Goal: Transaction & Acquisition: Download file/media

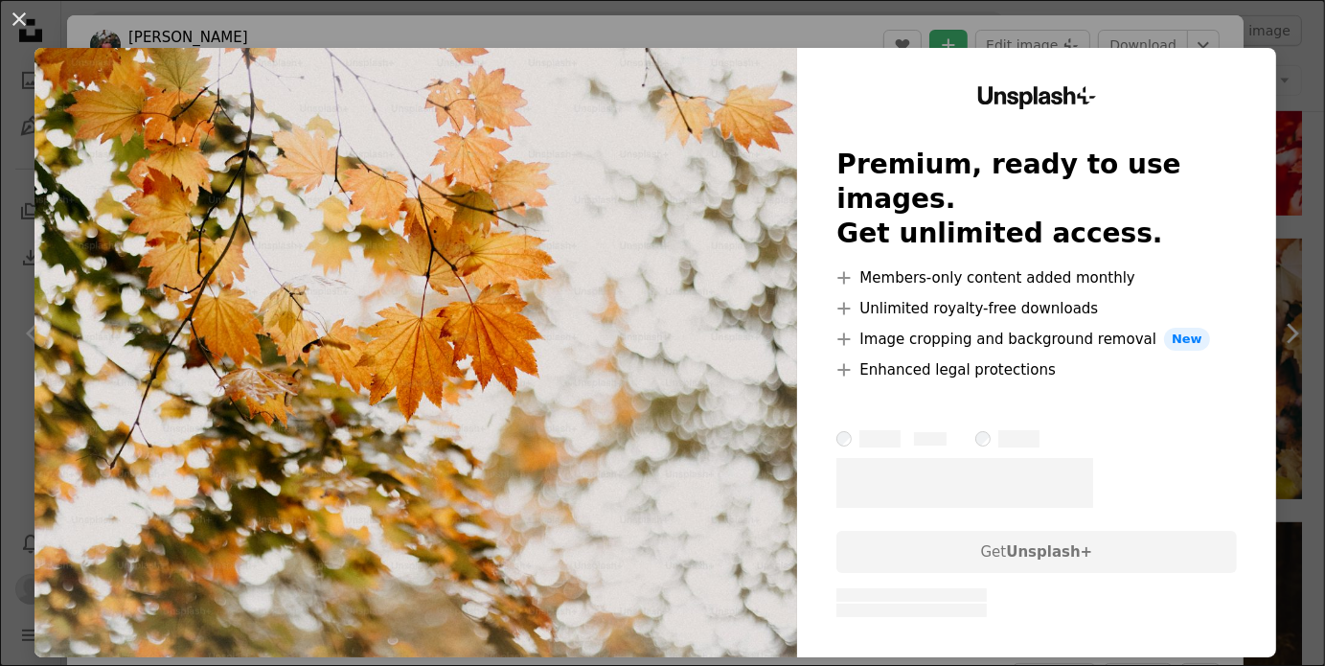
scroll to position [2012, 0]
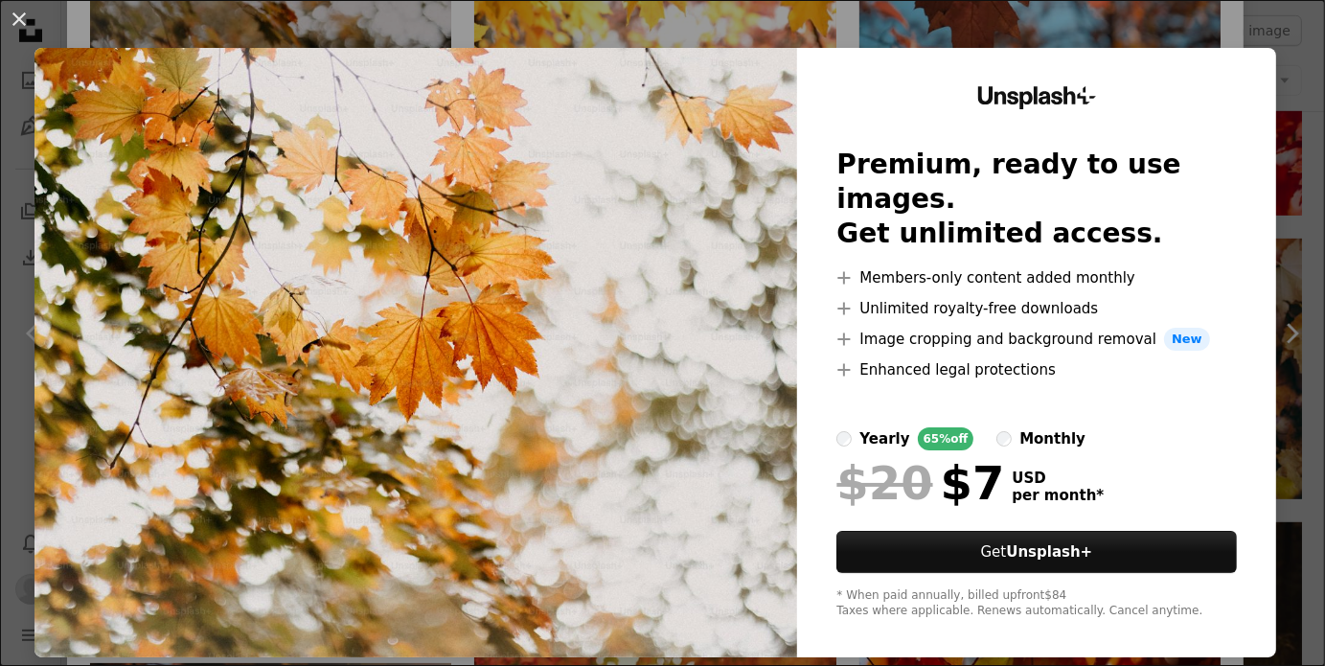
click at [938, 34] on div "An X shape Unsplash+ Premium, ready to use images. Get unlimited access. A plus…" at bounding box center [662, 333] width 1325 height 666
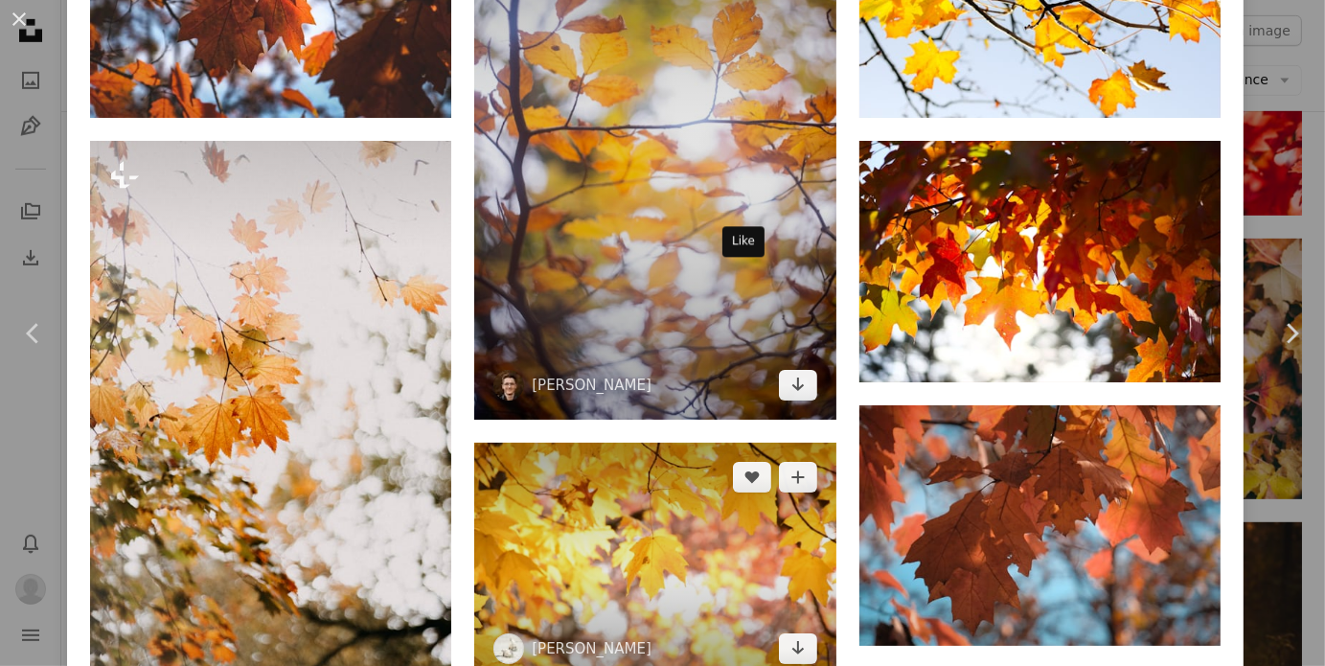
scroll to position [1245, 0]
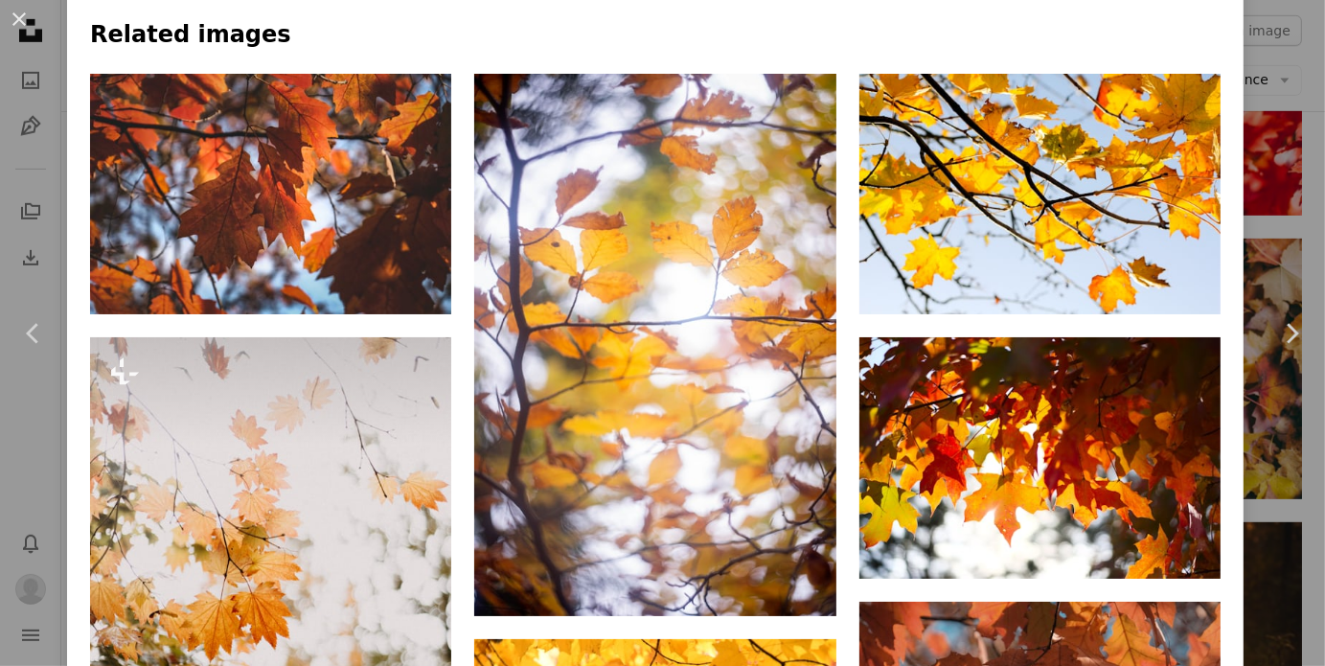
click at [605, 24] on h4 "Related images" at bounding box center [655, 35] width 1130 height 31
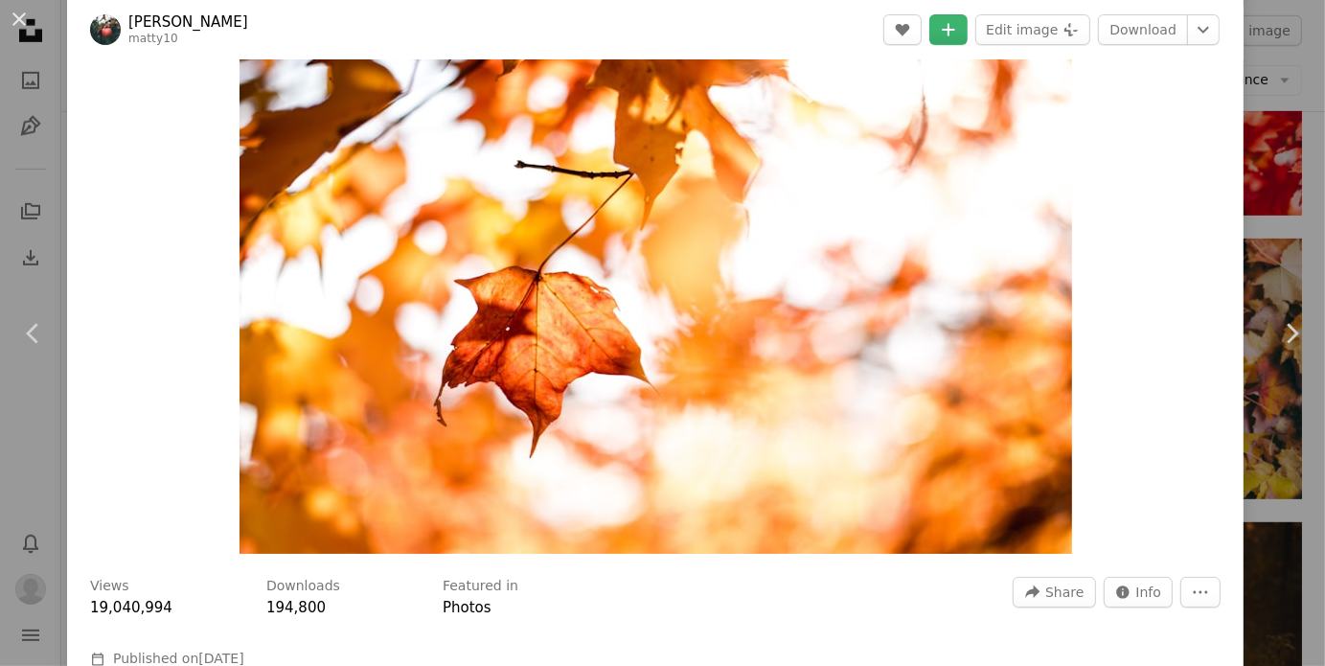
scroll to position [0, 0]
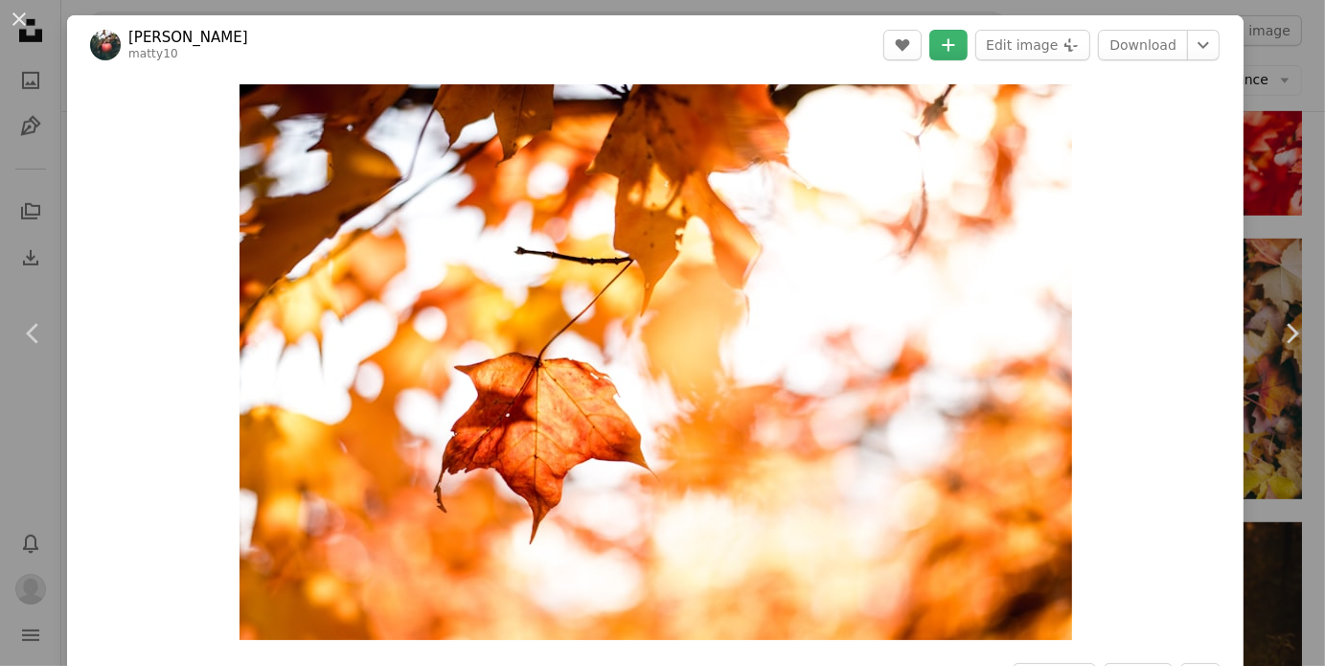
click at [1268, 94] on div "An X shape Chevron left Chevron right Matt matty10 A heart A plus sign Edit ima…" at bounding box center [662, 333] width 1325 height 666
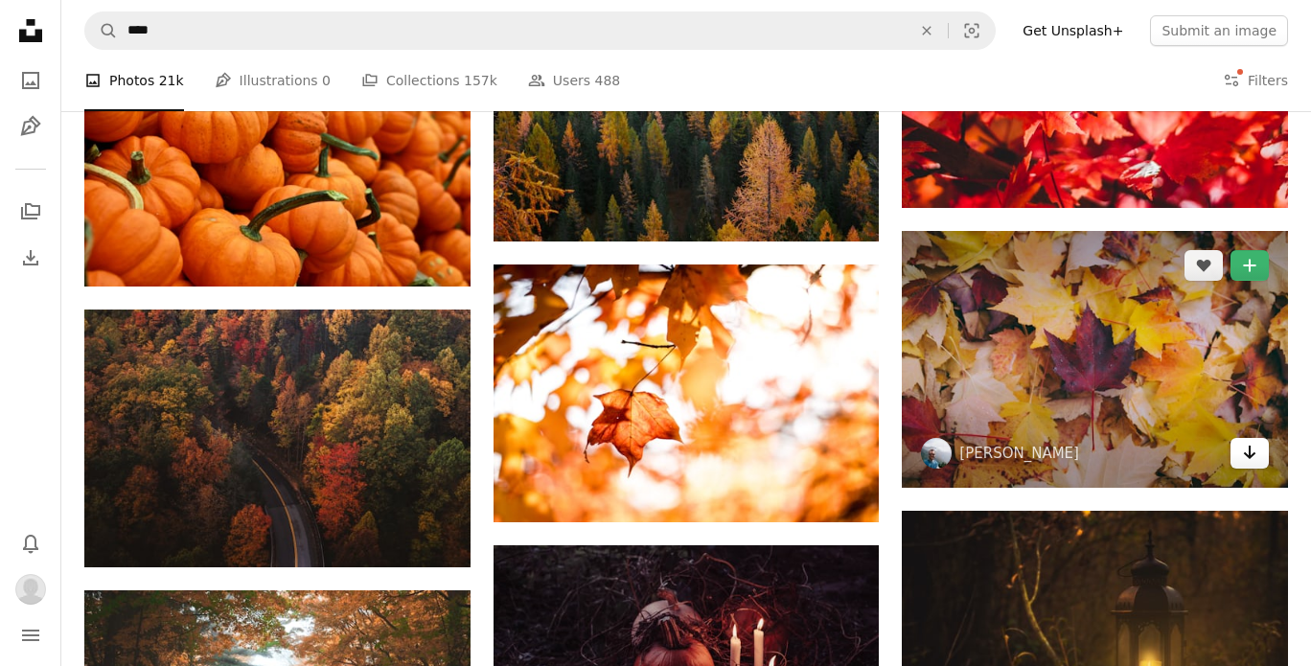
click at [1251, 451] on icon "Arrow pointing down" at bounding box center [1249, 452] width 15 height 23
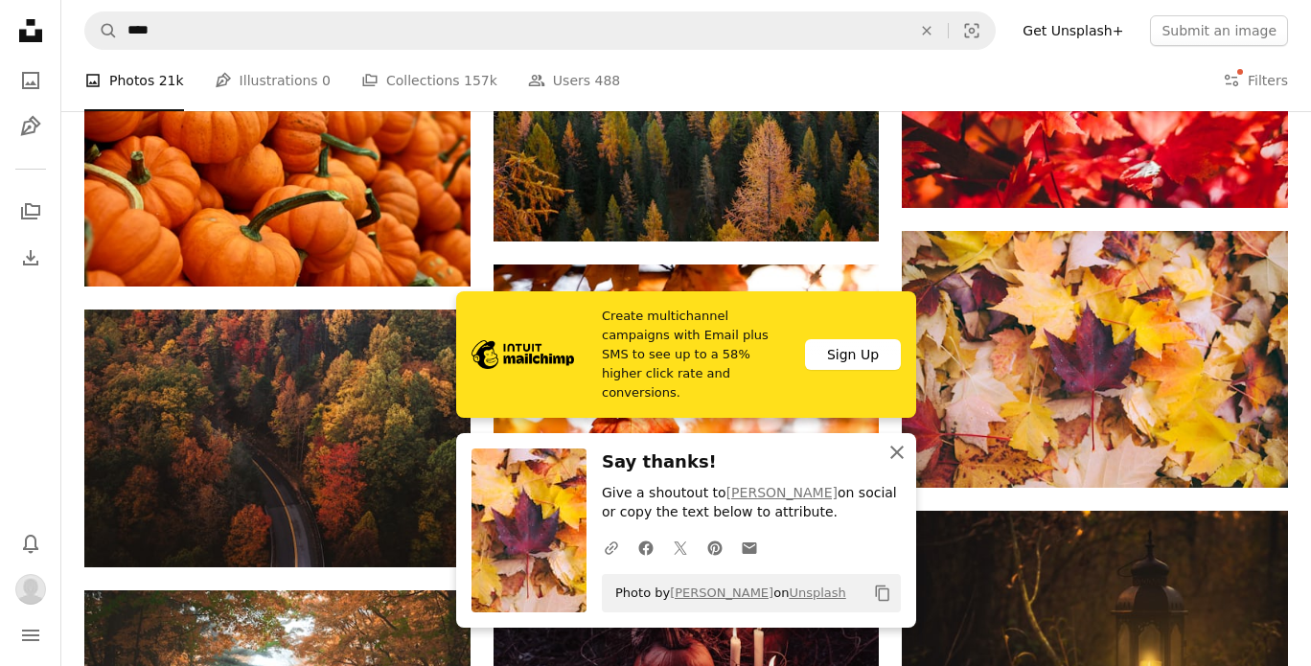
click at [901, 459] on icon "An X shape" at bounding box center [896, 452] width 23 height 23
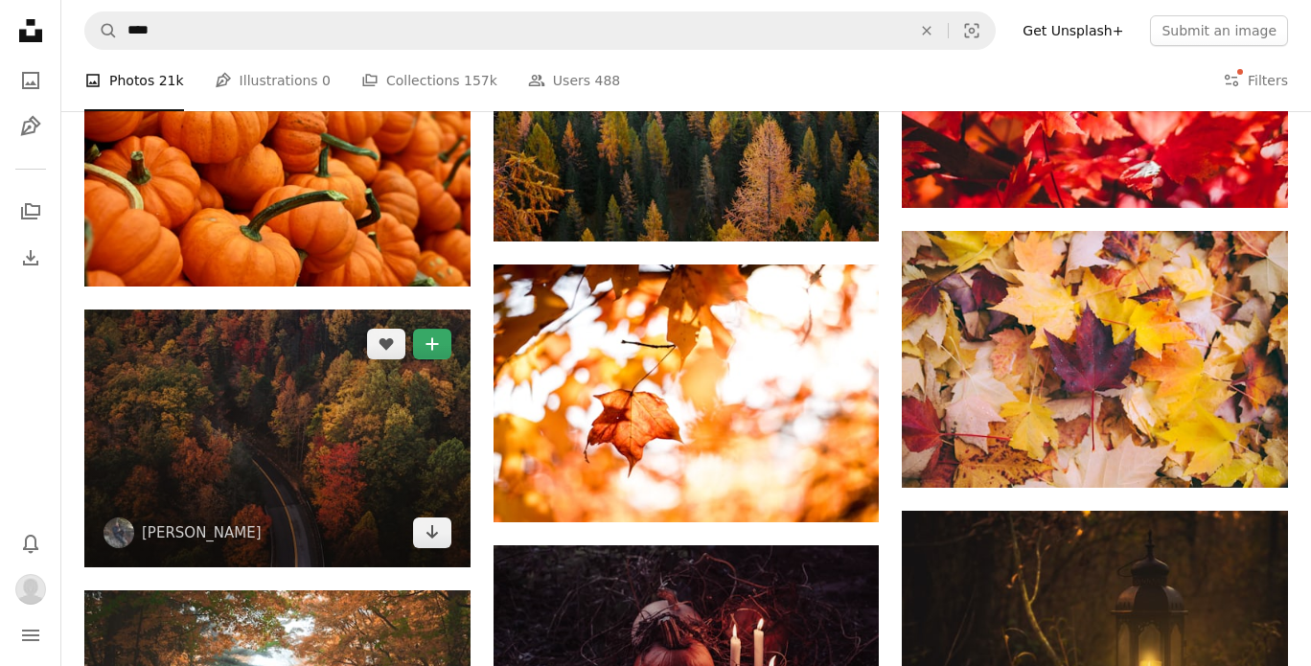
click at [427, 337] on icon "A plus sign" at bounding box center [431, 343] width 15 height 15
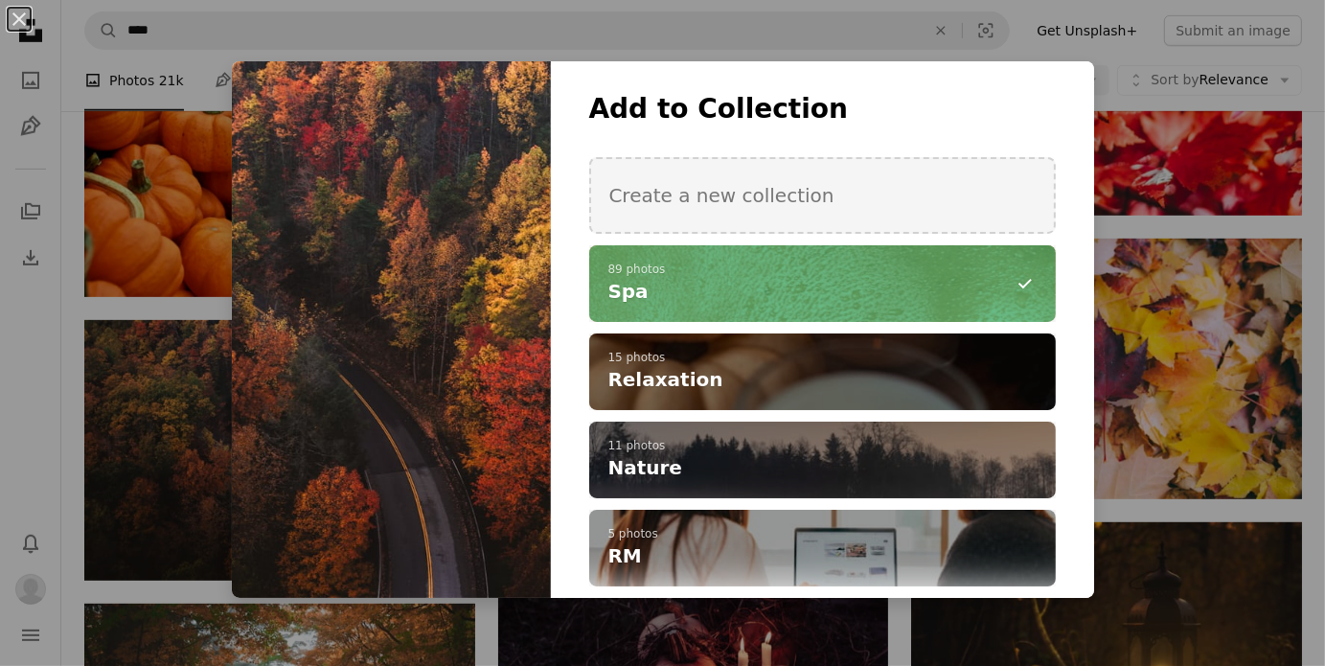
click at [157, 283] on div "An X shape Add to Collection Create a new collection A checkmark A minus sign 8…" at bounding box center [662, 333] width 1325 height 666
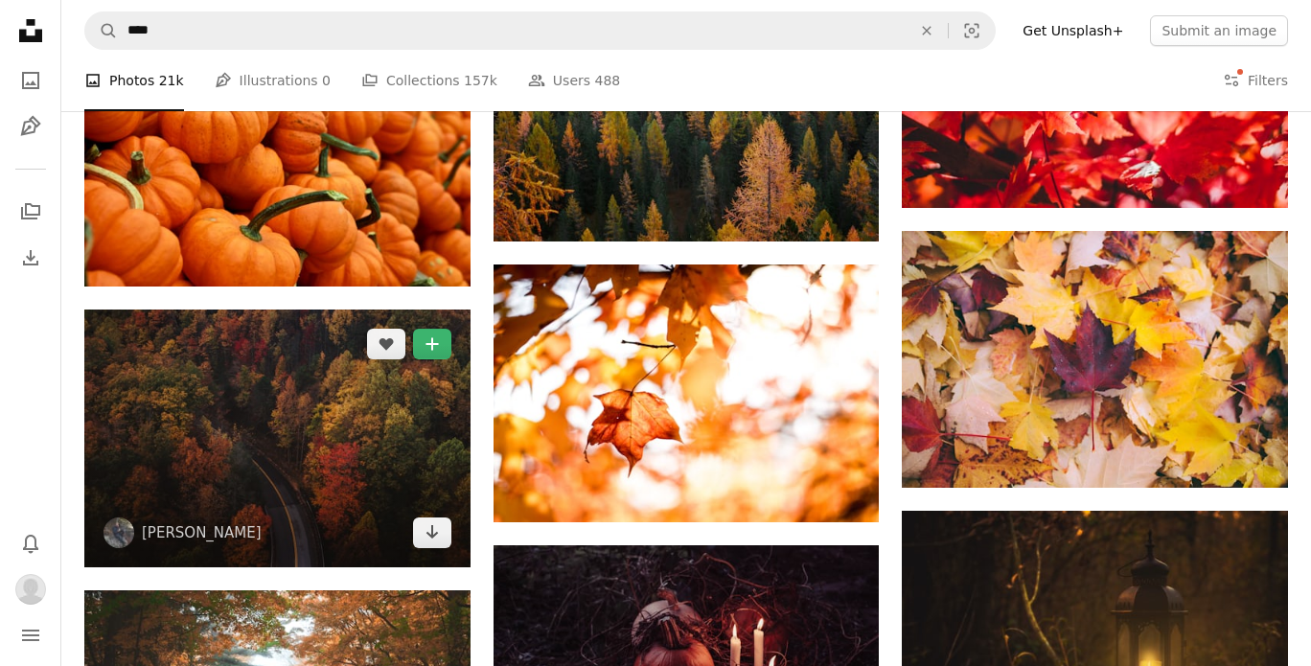
click at [370, 443] on img at bounding box center [277, 438] width 386 height 258
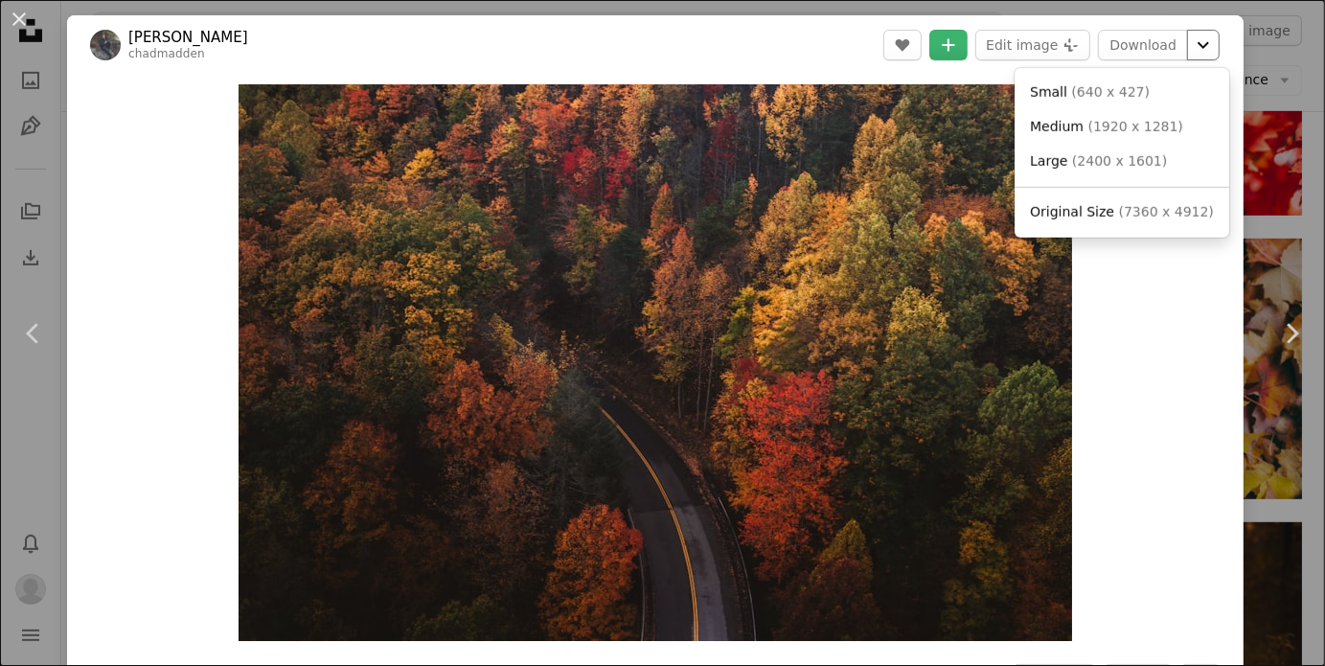
click at [1188, 53] on icon "Chevron down" at bounding box center [1203, 45] width 31 height 23
click at [1119, 88] on span "( 640 x 427 )" at bounding box center [1111, 91] width 79 height 15
